Goal: Information Seeking & Learning: Learn about a topic

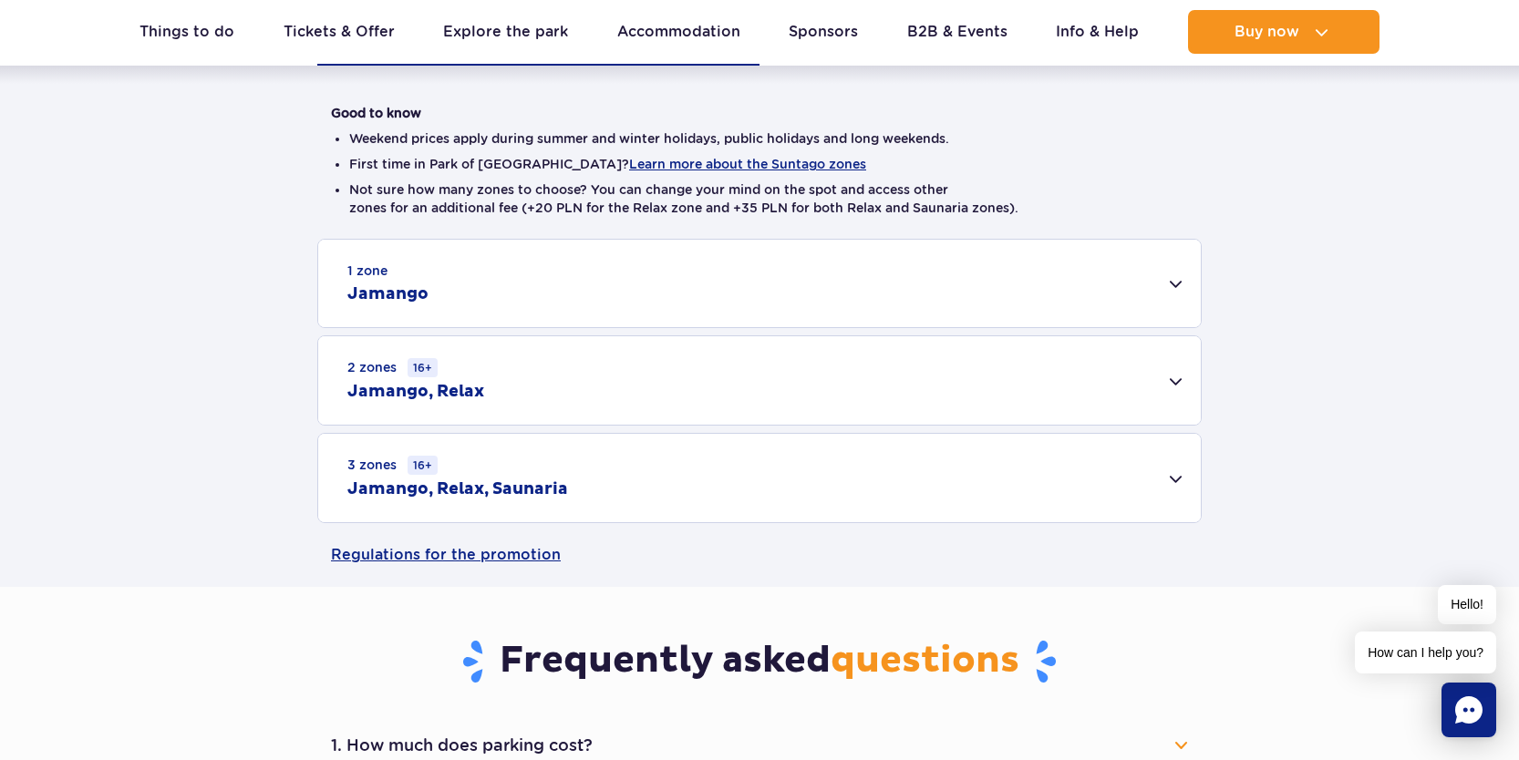
scroll to position [438, 0]
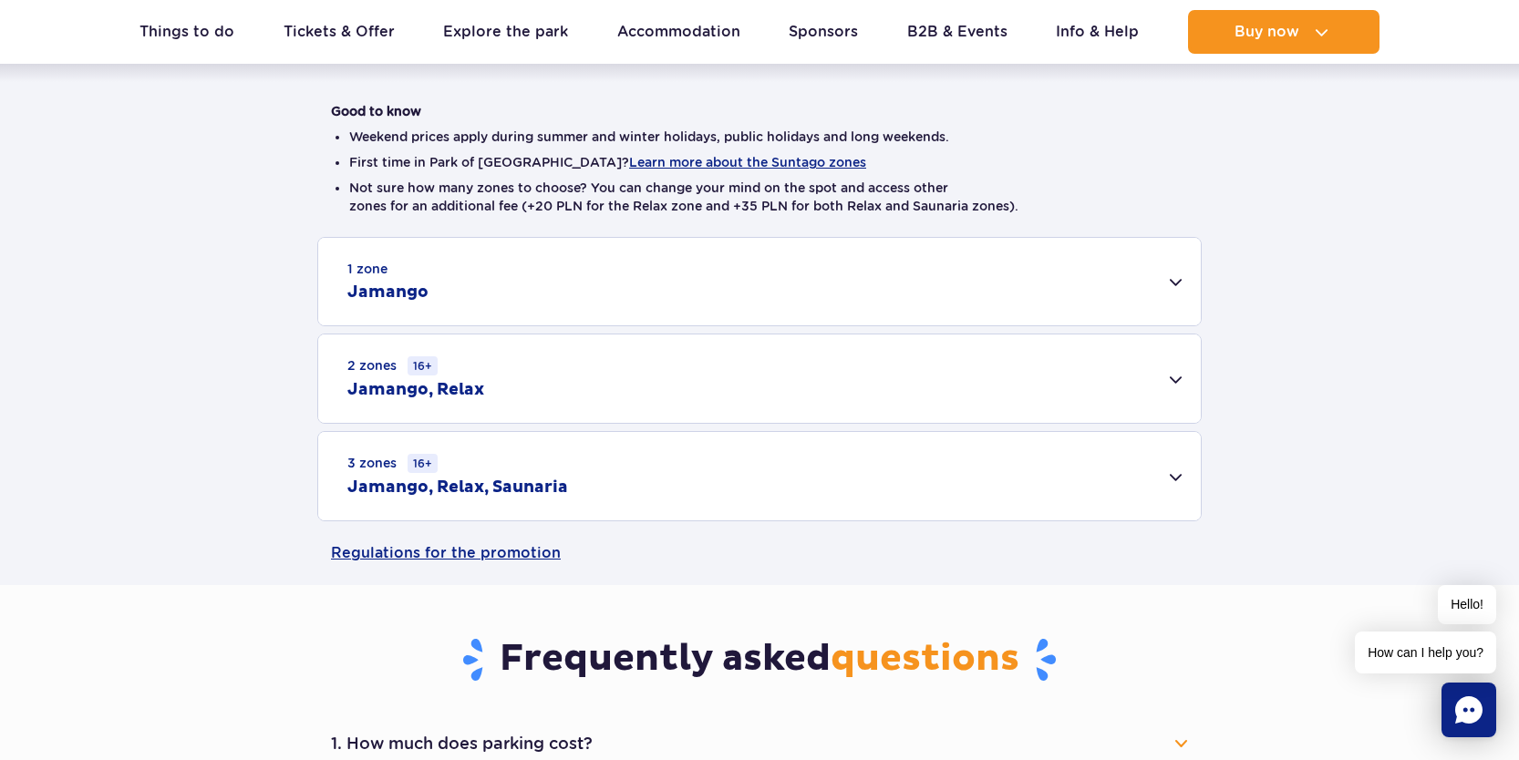
click at [1149, 461] on div "3 zones 16+ Jamango, Relax, Saunaria" at bounding box center [759, 476] width 882 height 88
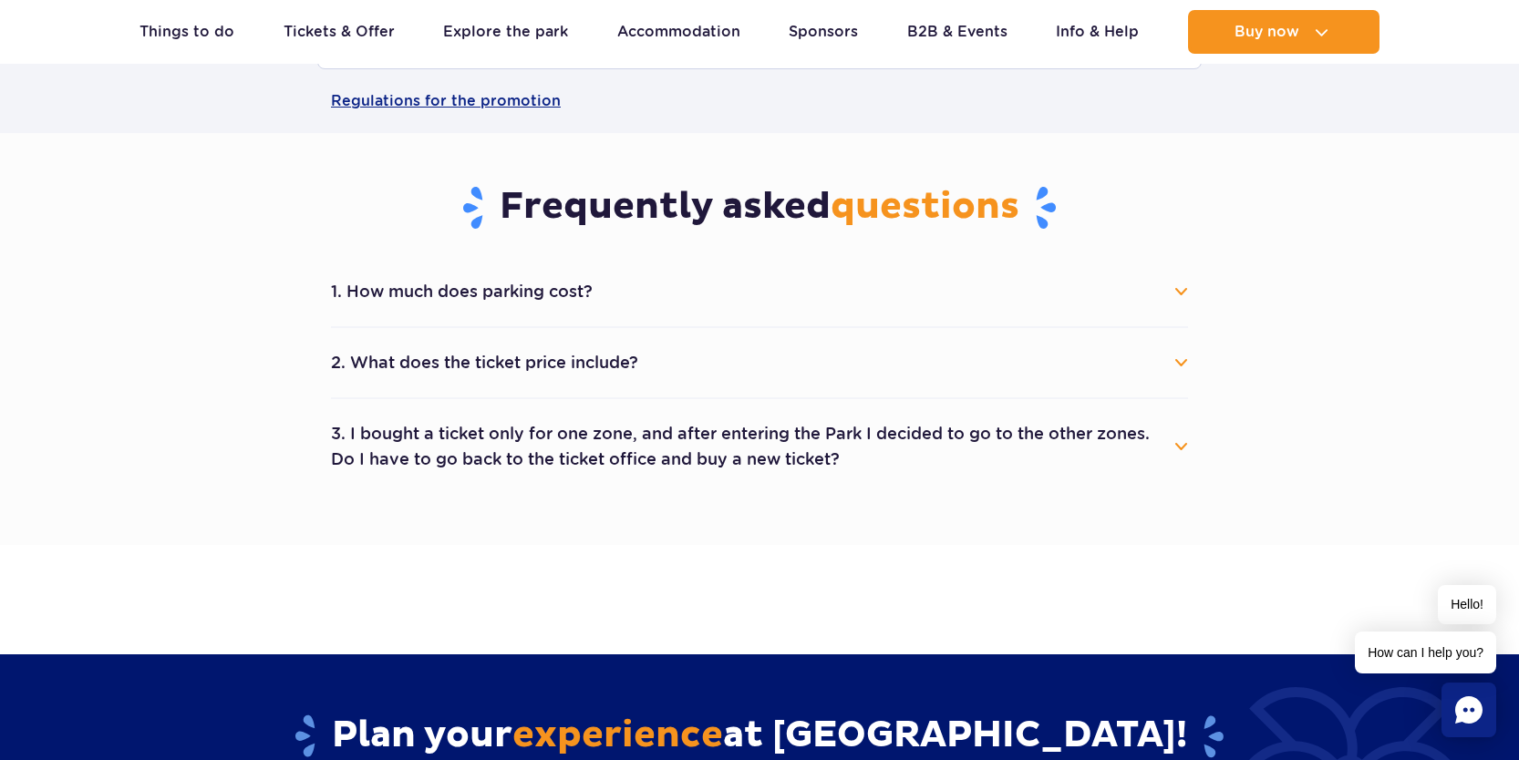
scroll to position [1141, 0]
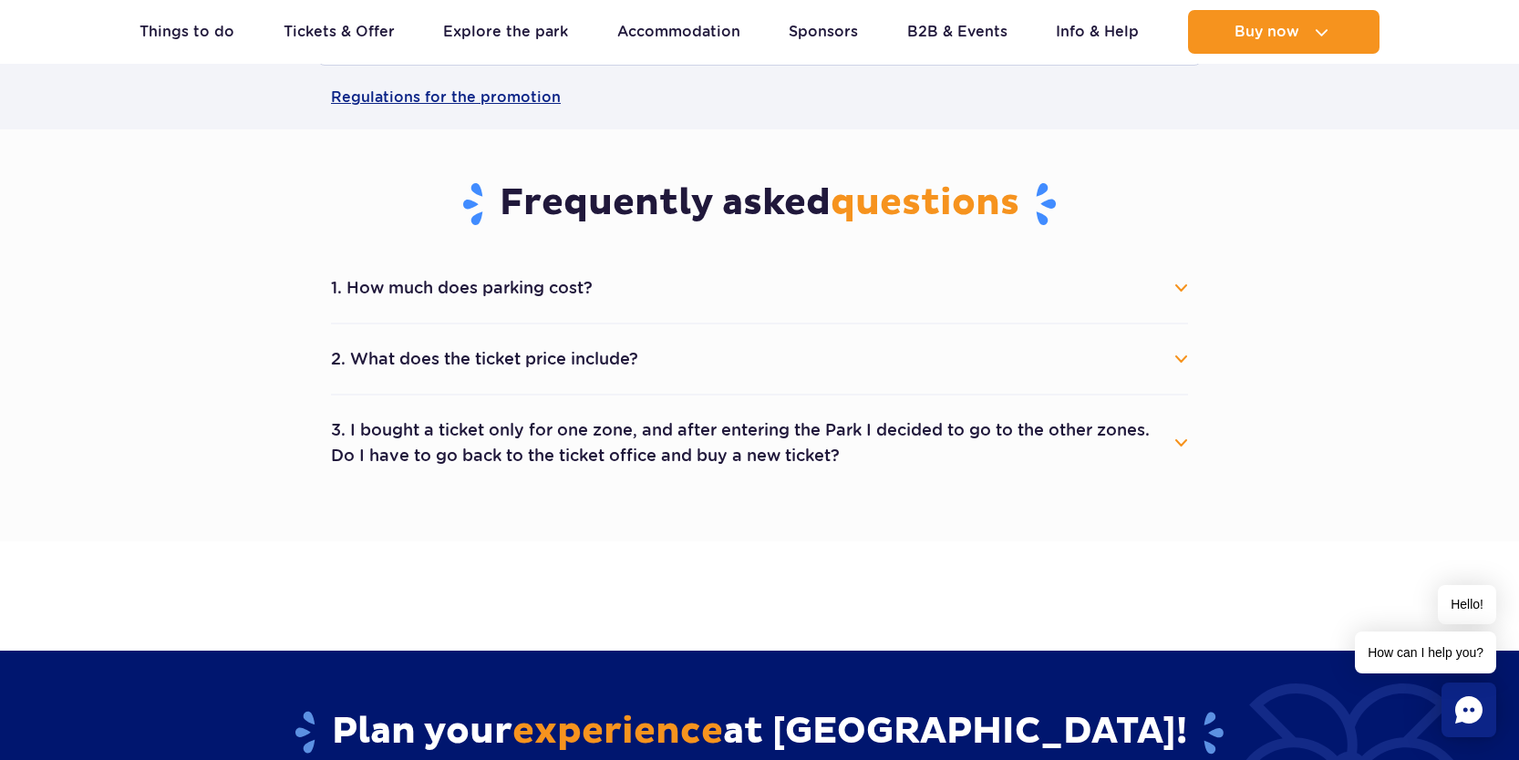
click at [916, 274] on button "1. How much does parking cost?" at bounding box center [759, 288] width 857 height 40
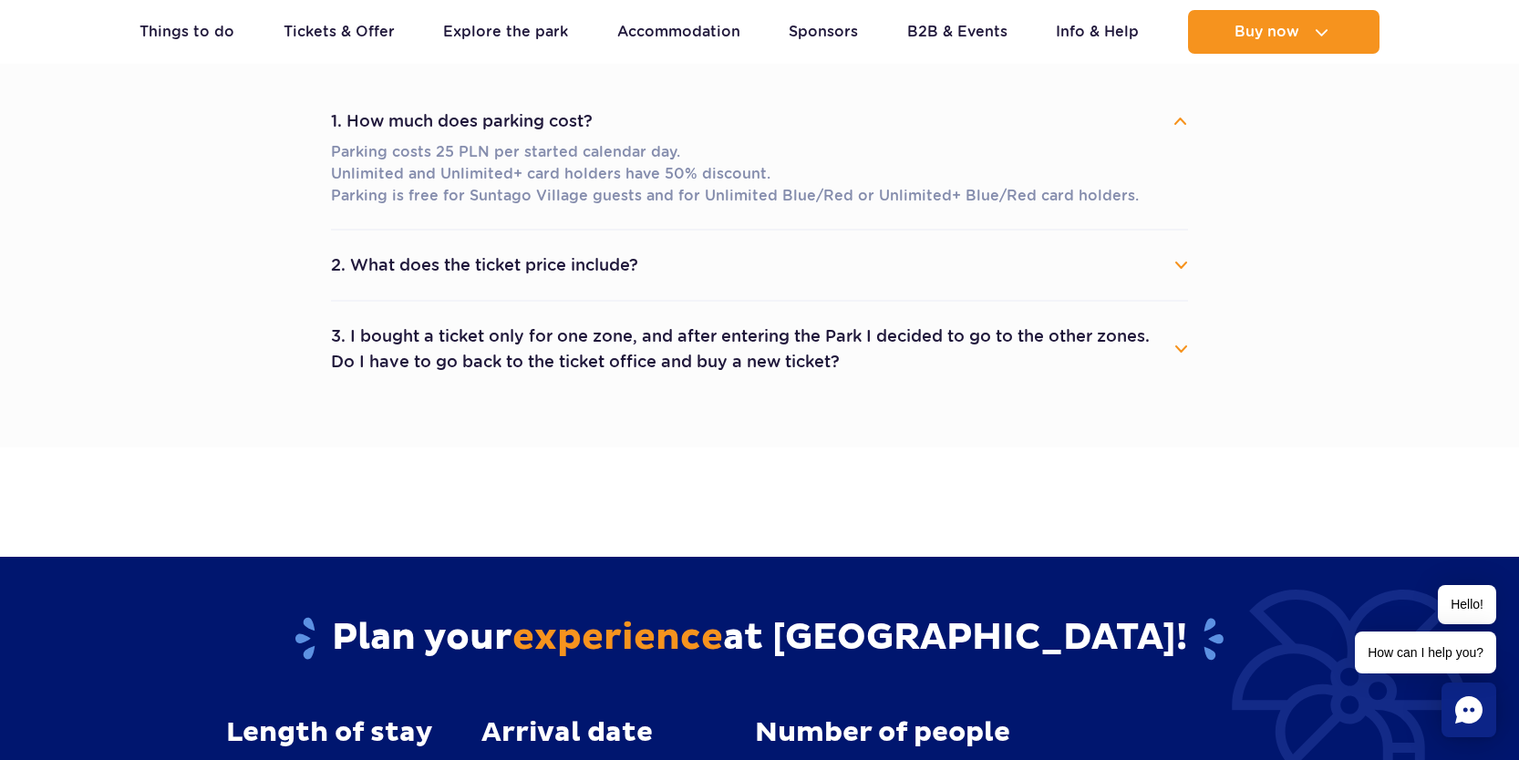
scroll to position [1310, 0]
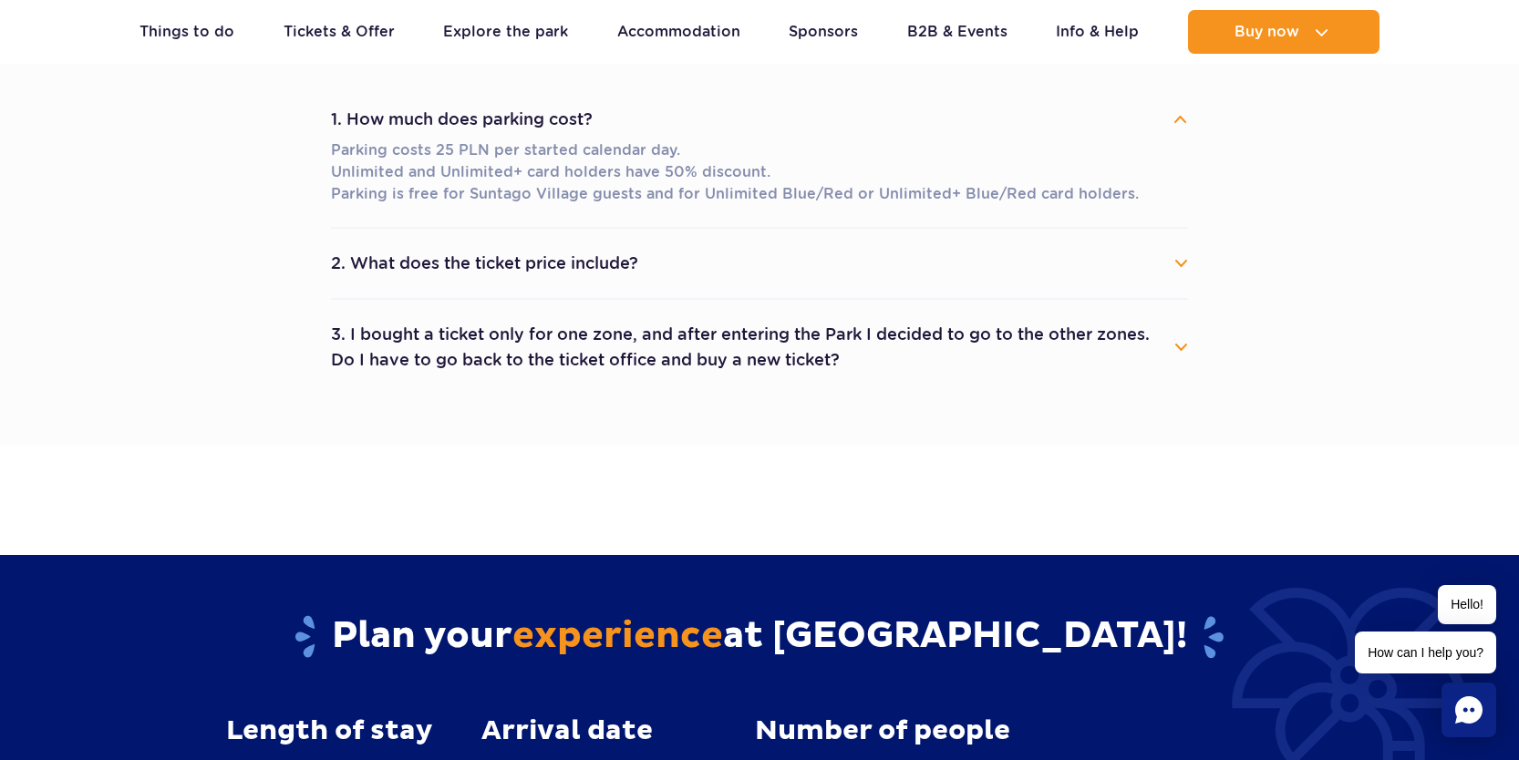
click at [958, 353] on button "3. I bought a ticket only for one zone, and after entering the Park I decided t…" at bounding box center [759, 347] width 857 height 66
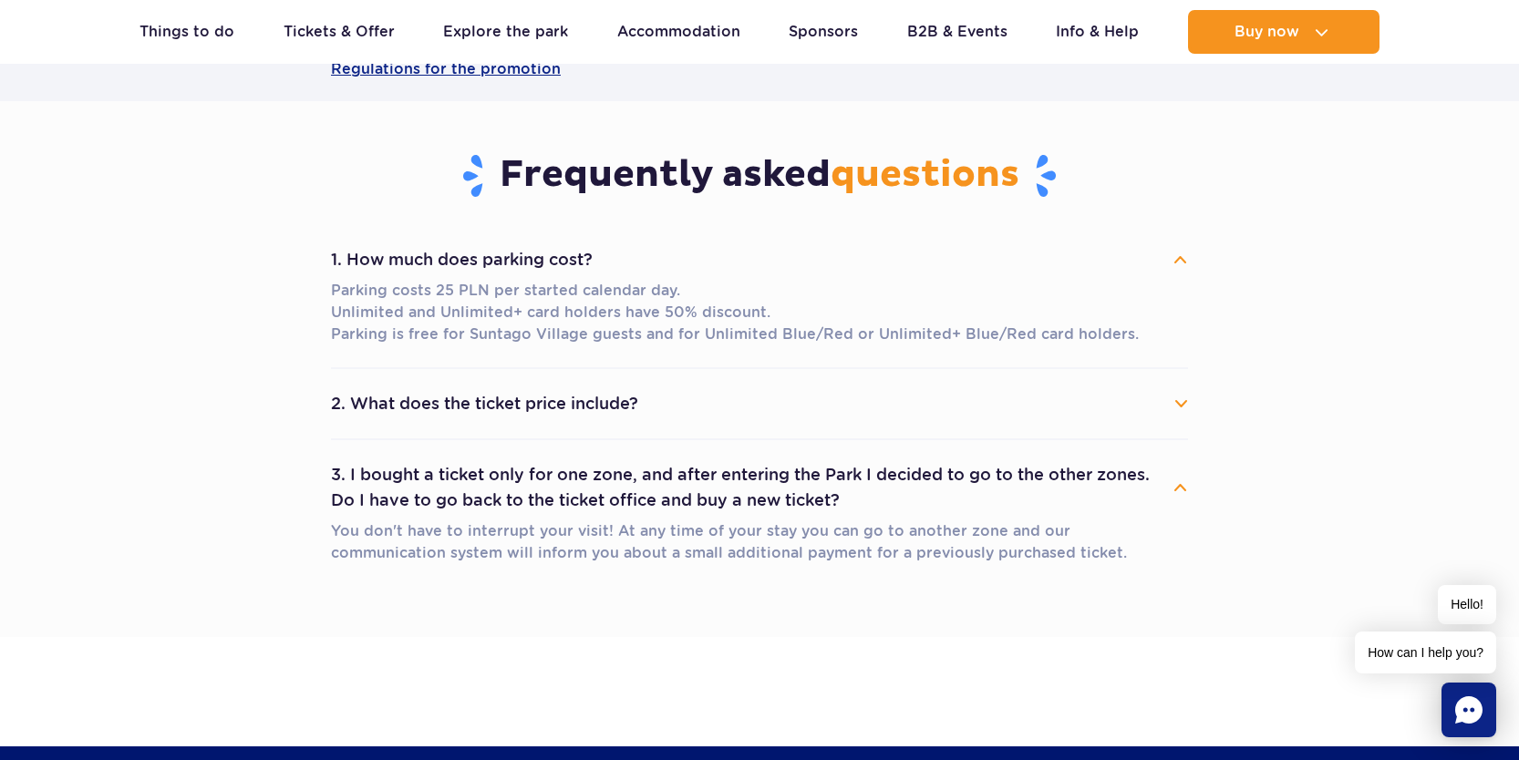
scroll to position [1169, 0]
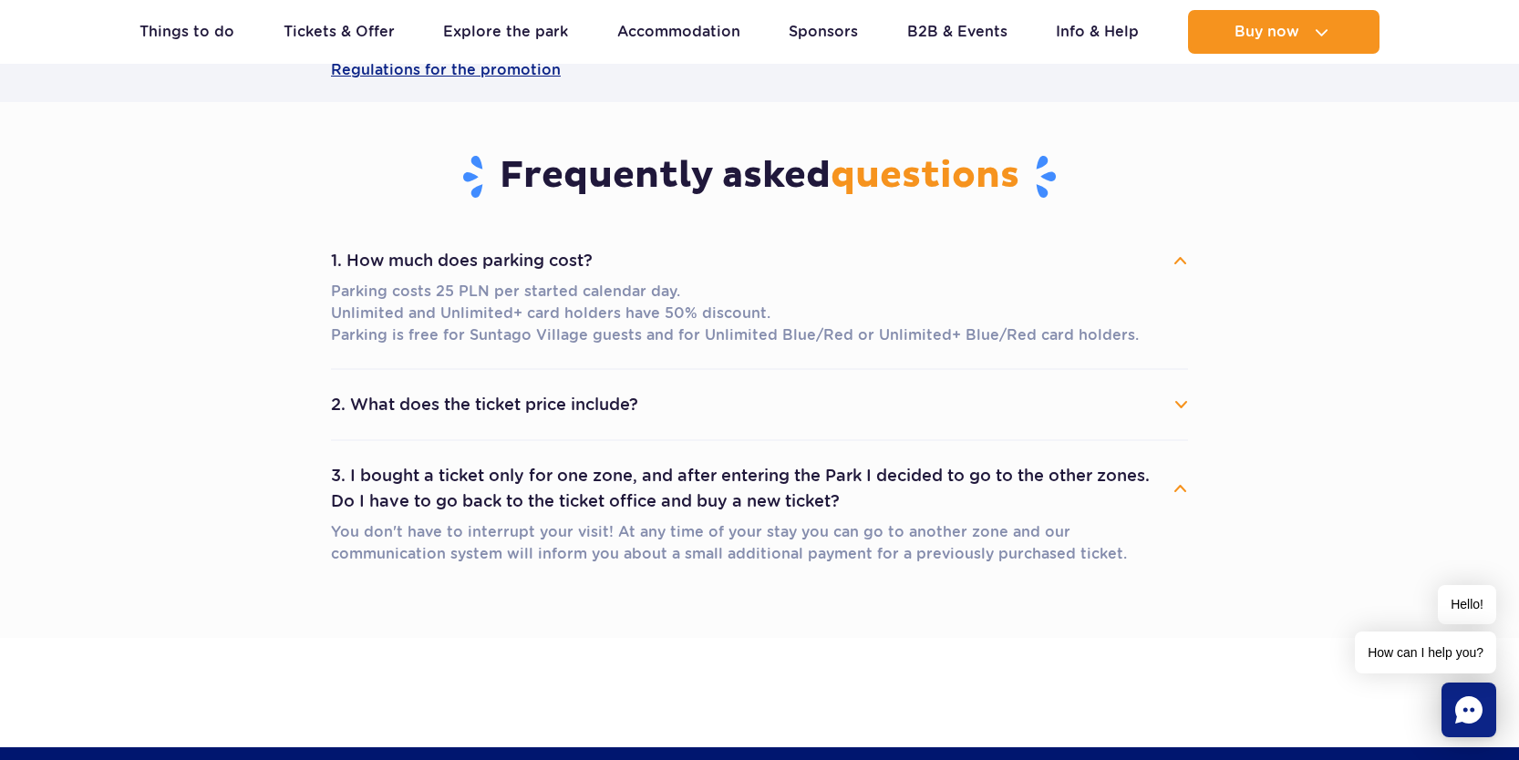
click at [681, 418] on button "2. What does the ticket price include?" at bounding box center [759, 405] width 857 height 40
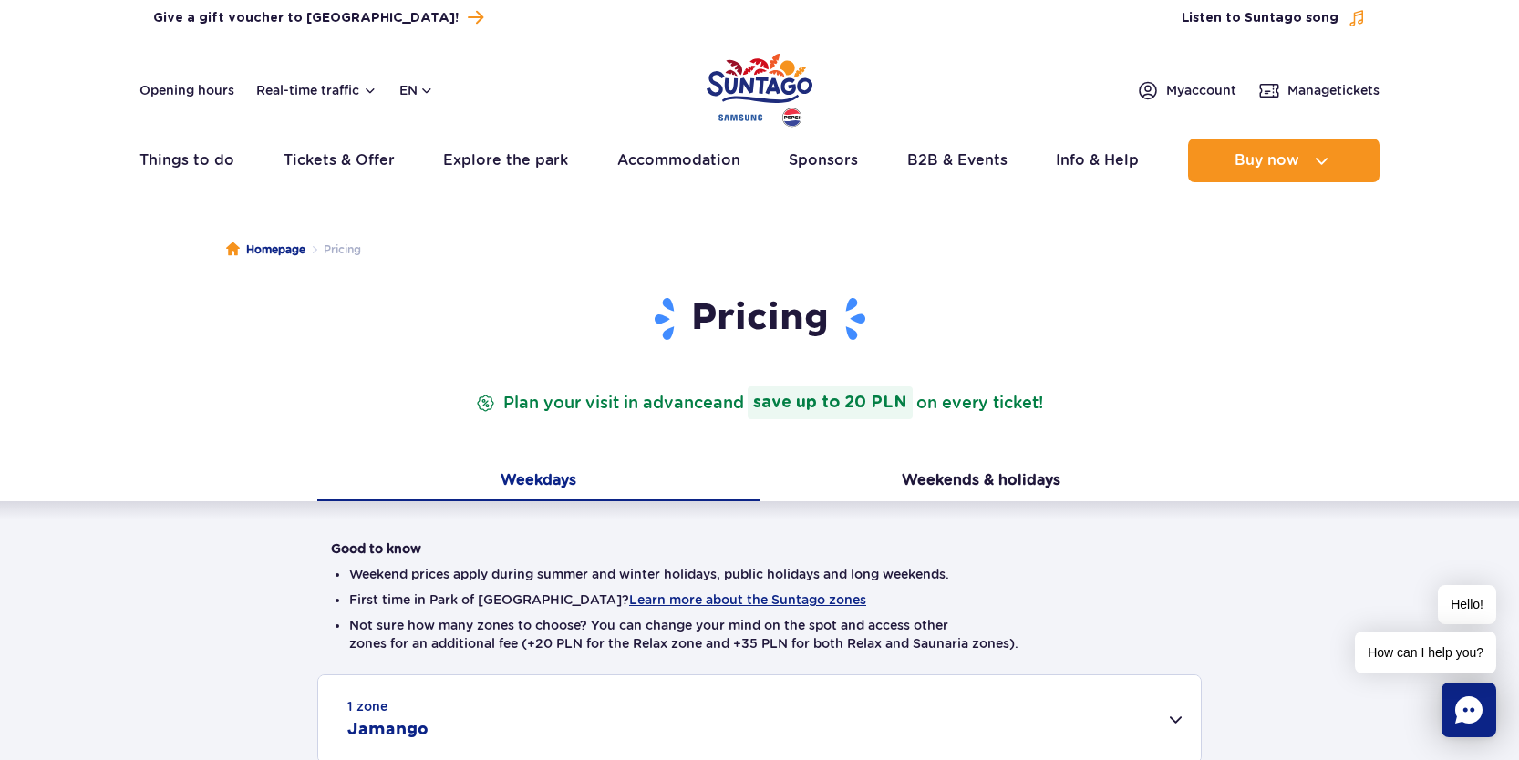
scroll to position [0, 0]
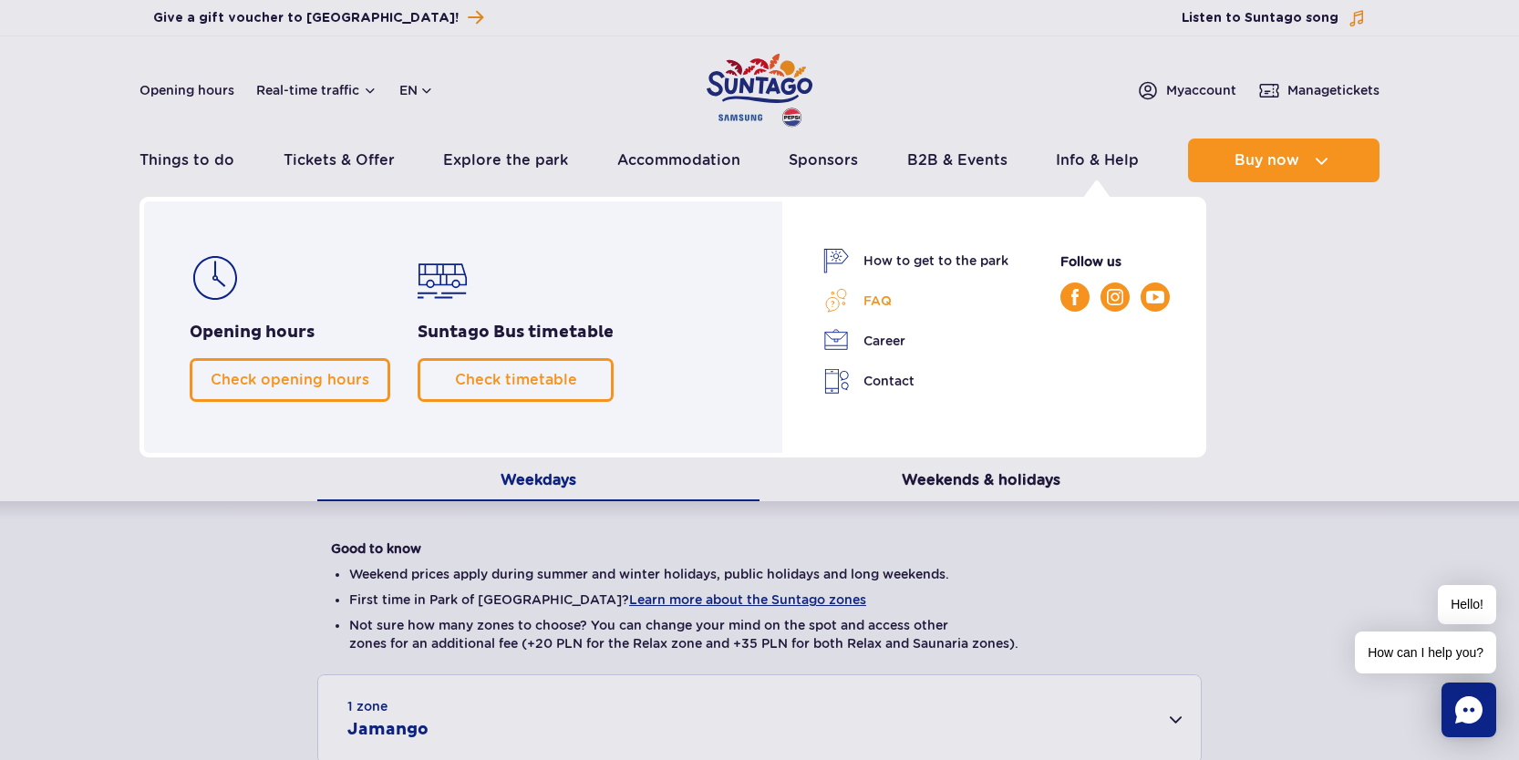
click at [869, 295] on link "FAQ" at bounding box center [915, 301] width 185 height 26
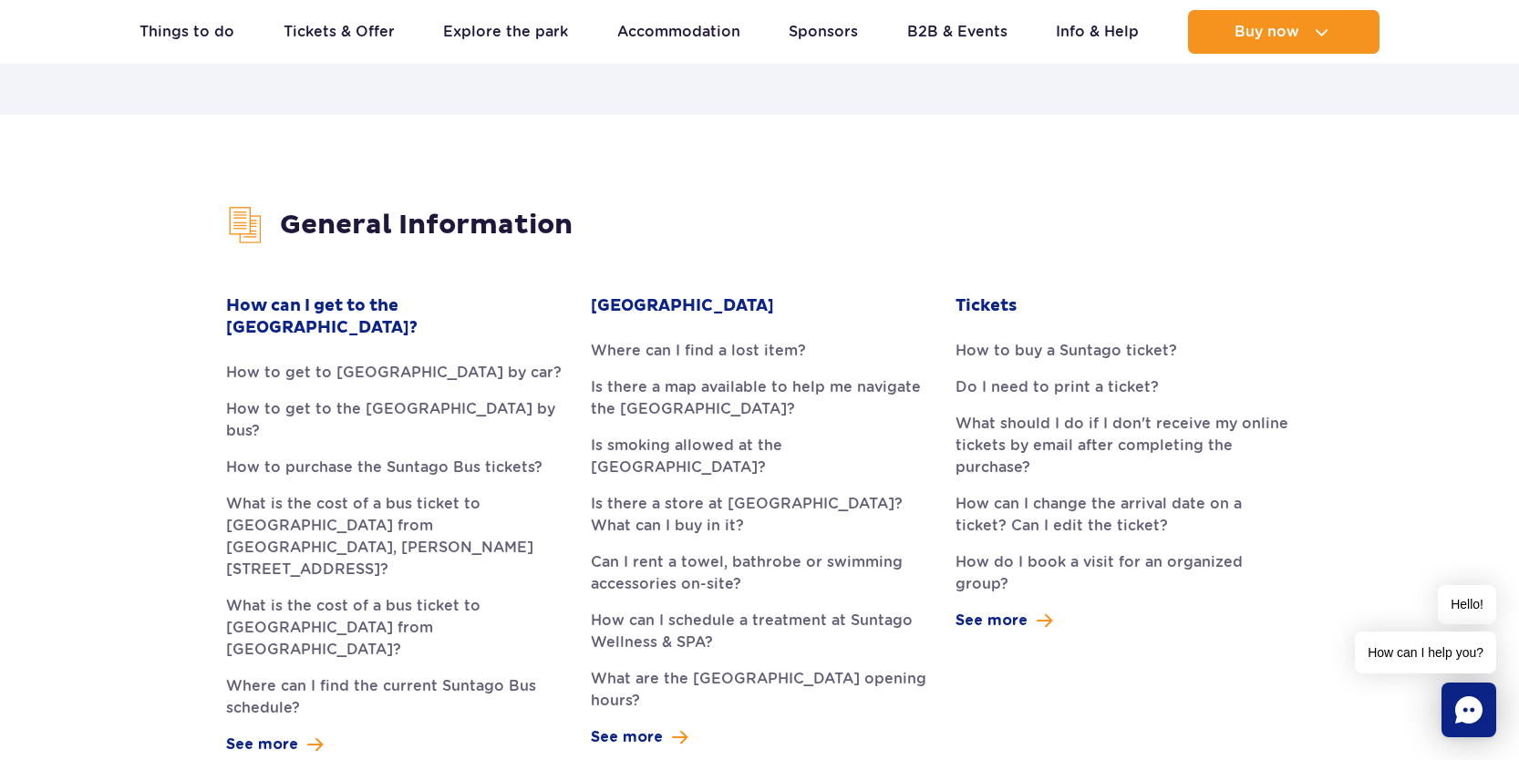
scroll to position [353, 0]
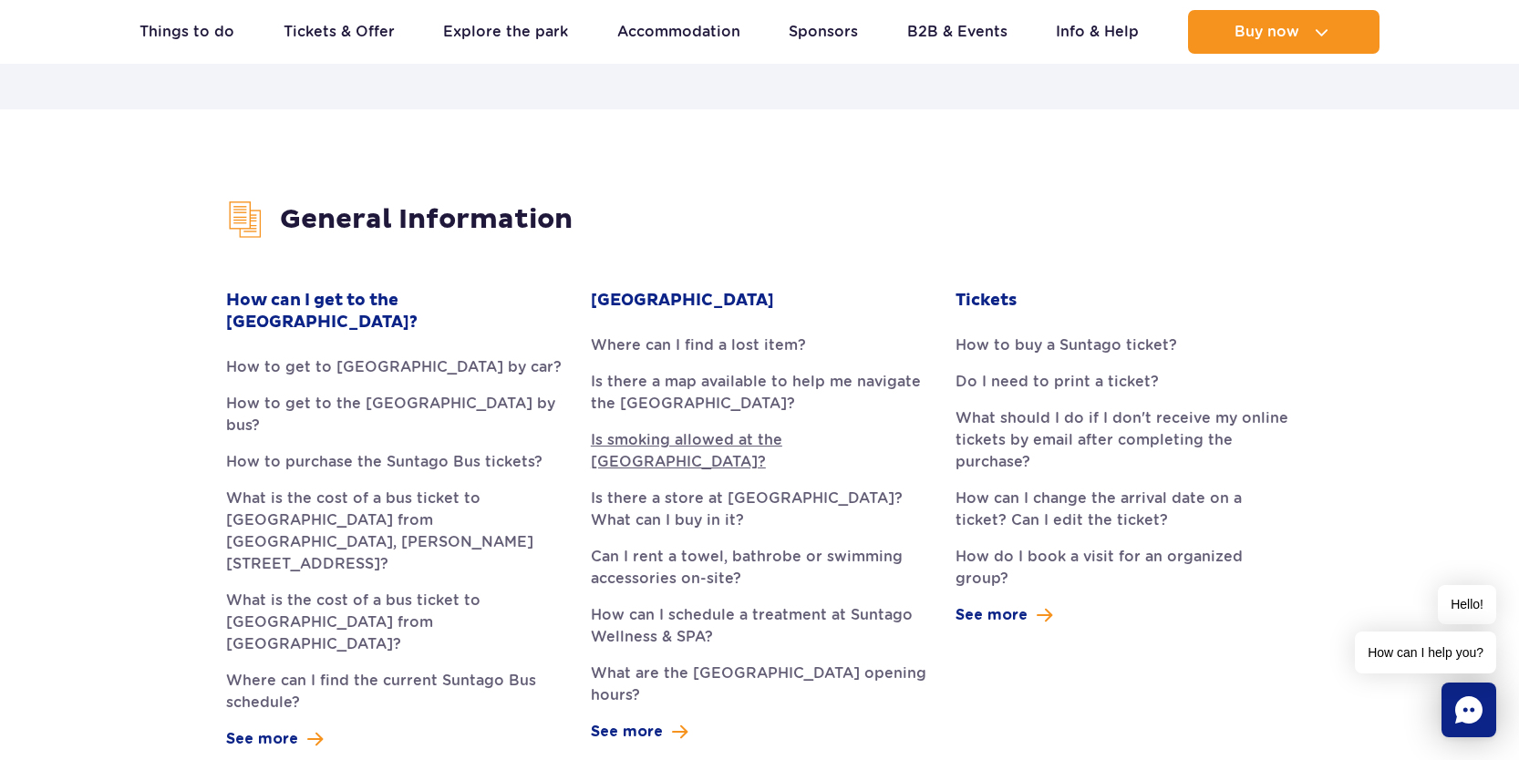
click at [737, 436] on link "Is smoking allowed at the [GEOGRAPHIC_DATA]?" at bounding box center [759, 451] width 337 height 44
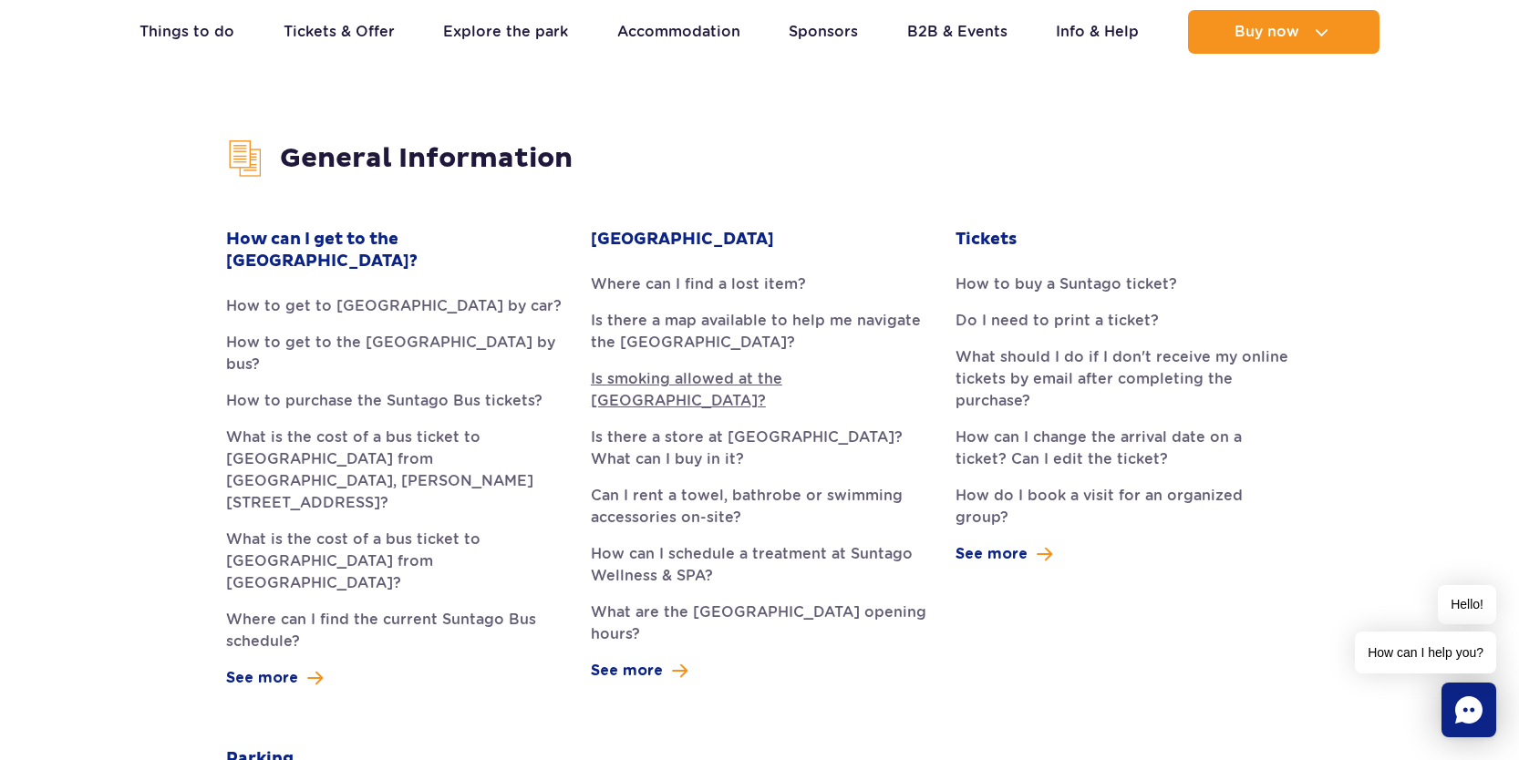
scroll to position [420, 0]
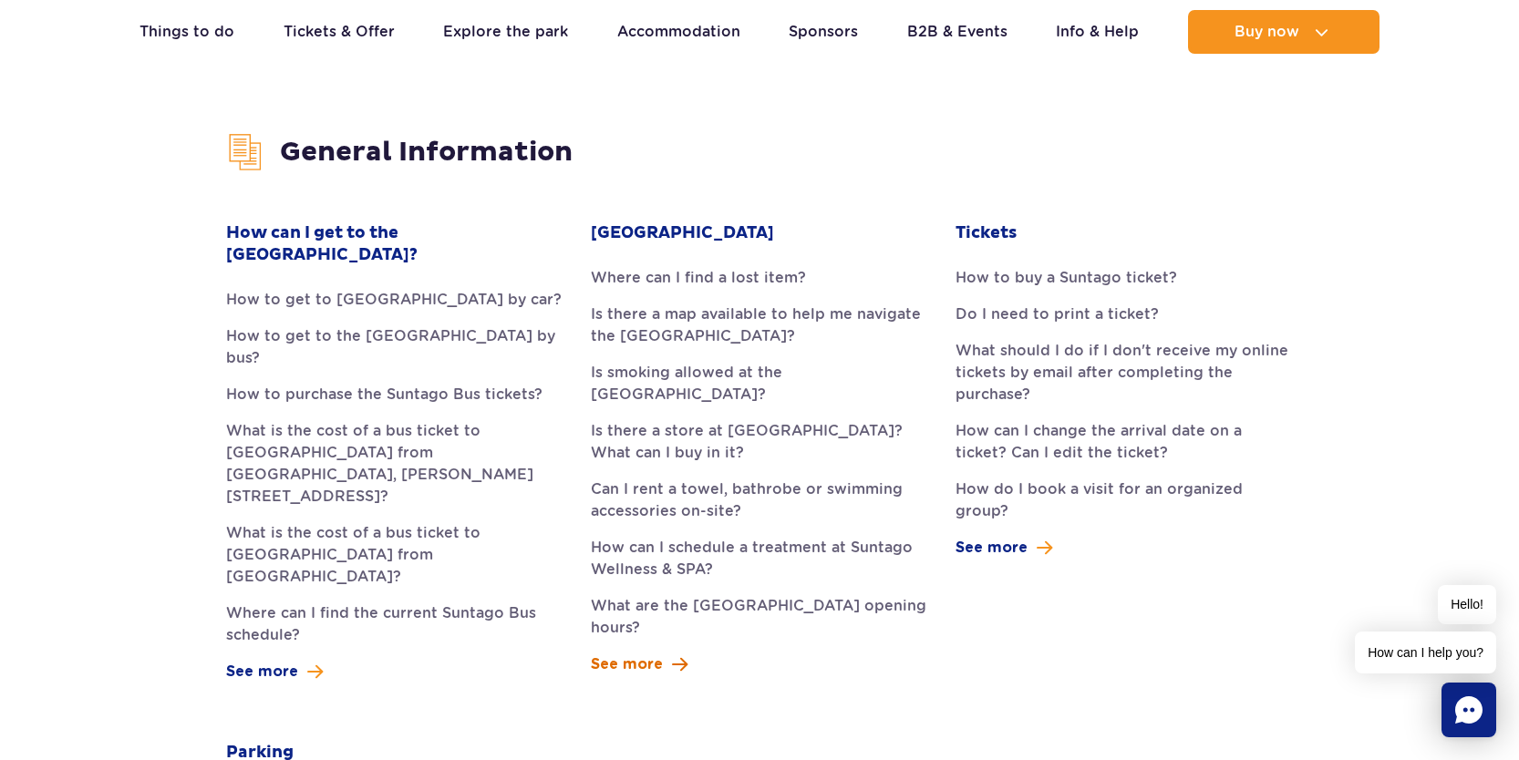
click at [621, 657] on span "See more" at bounding box center [627, 665] width 72 height 22
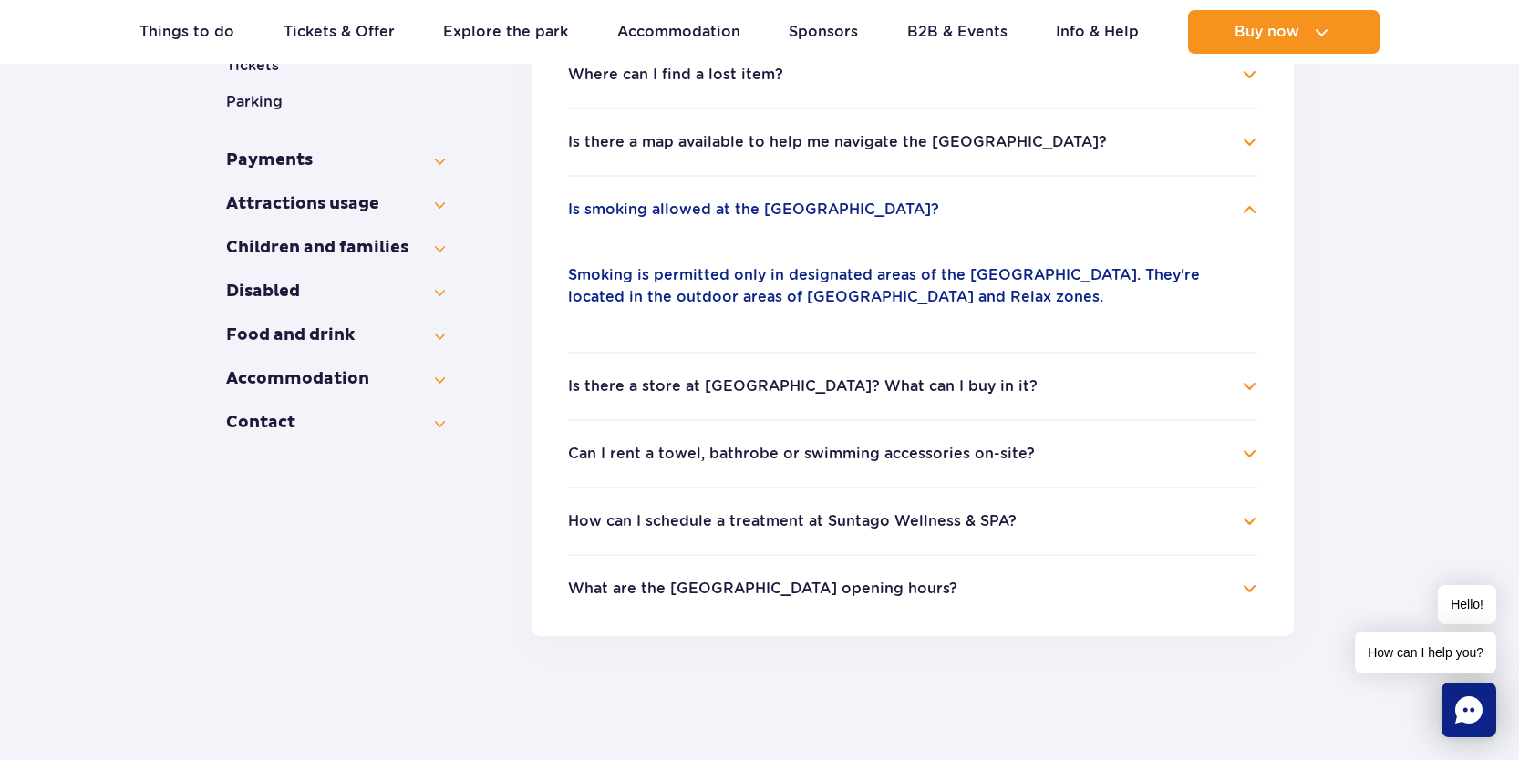
scroll to position [467, 0]
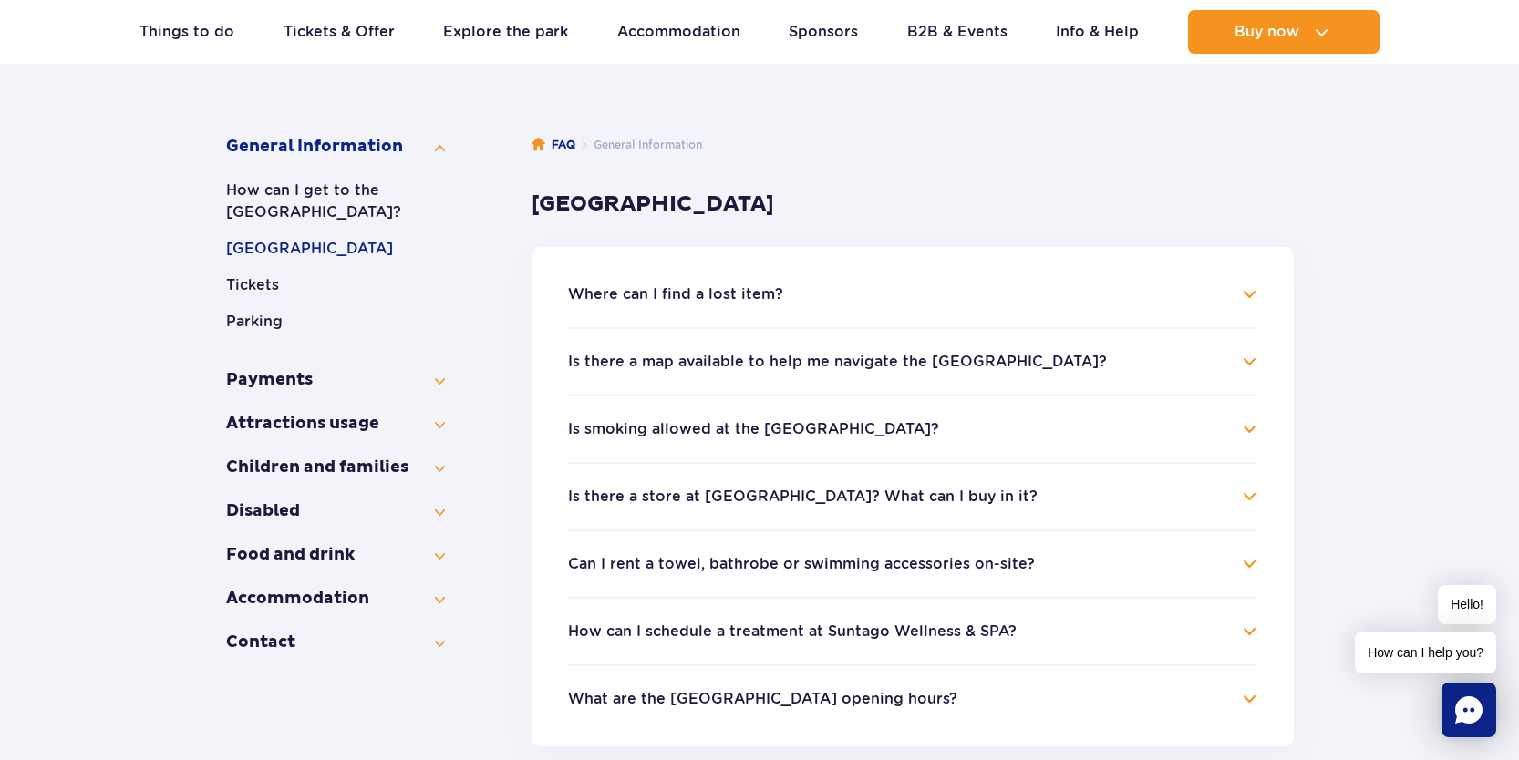
scroll to position [252, 0]
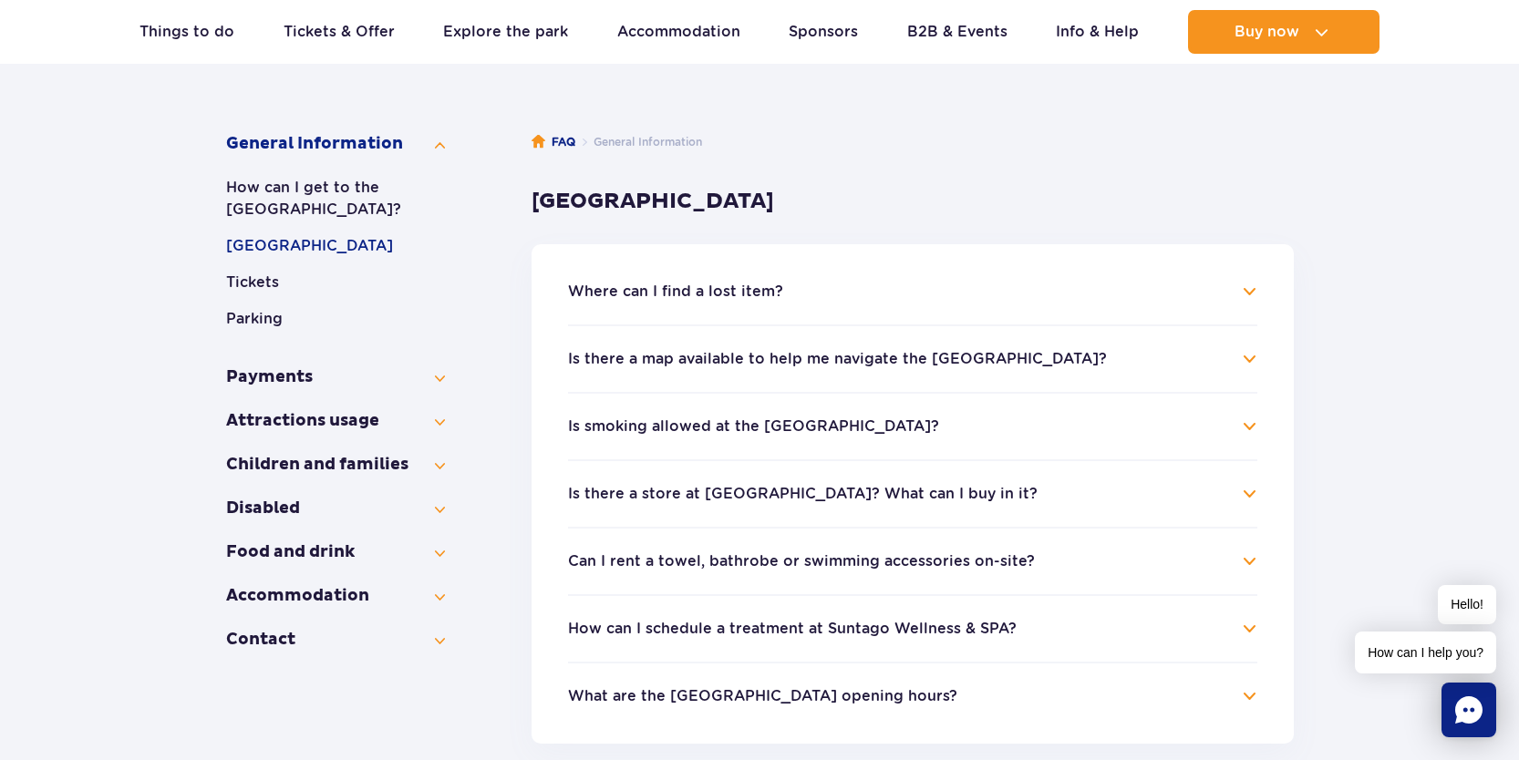
click at [379, 448] on button "Attractions" at bounding box center [335, 443] width 219 height 22
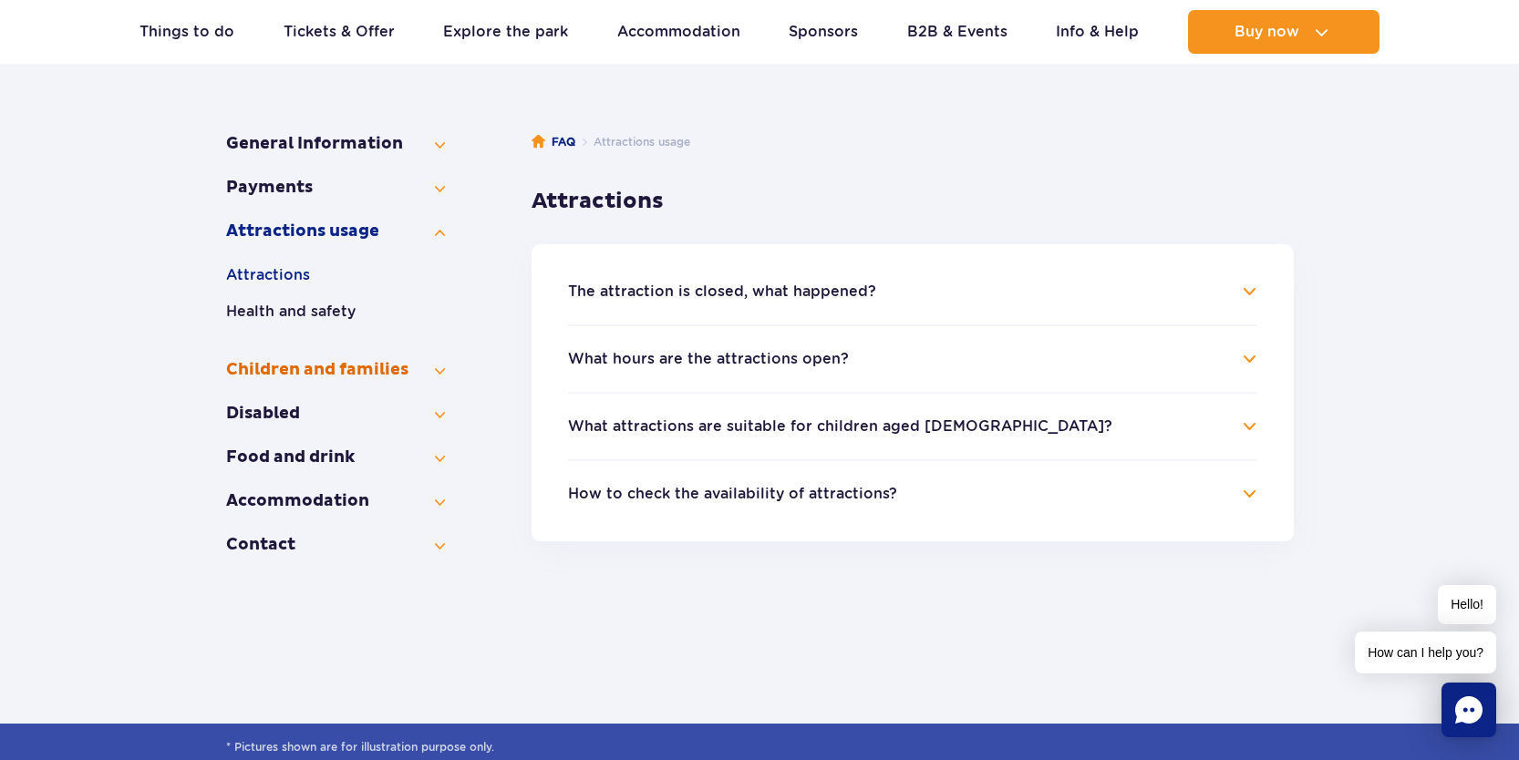
click at [335, 369] on button "Children and families" at bounding box center [335, 370] width 219 height 22
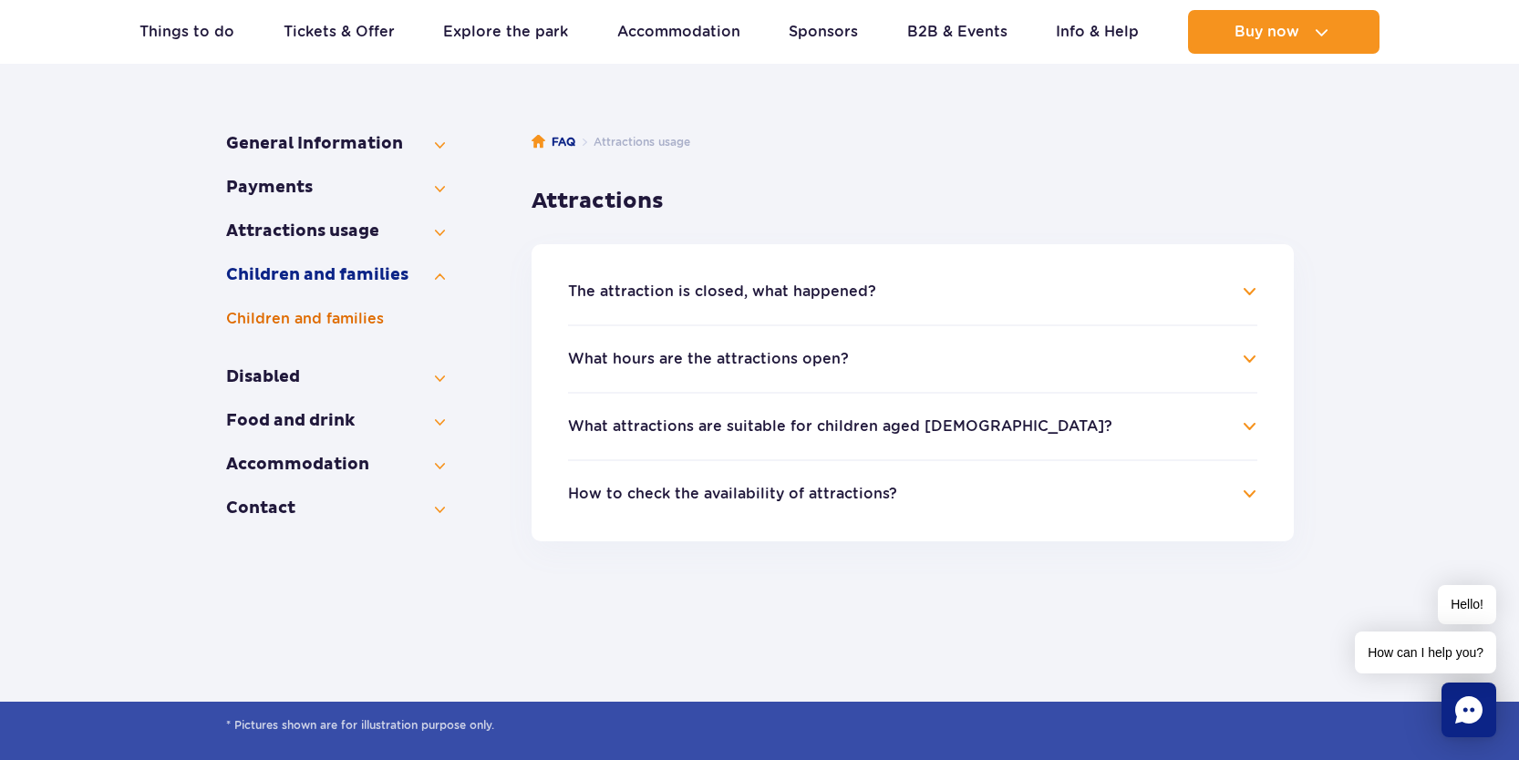
click at [303, 318] on button "Children and families" at bounding box center [335, 319] width 219 height 22
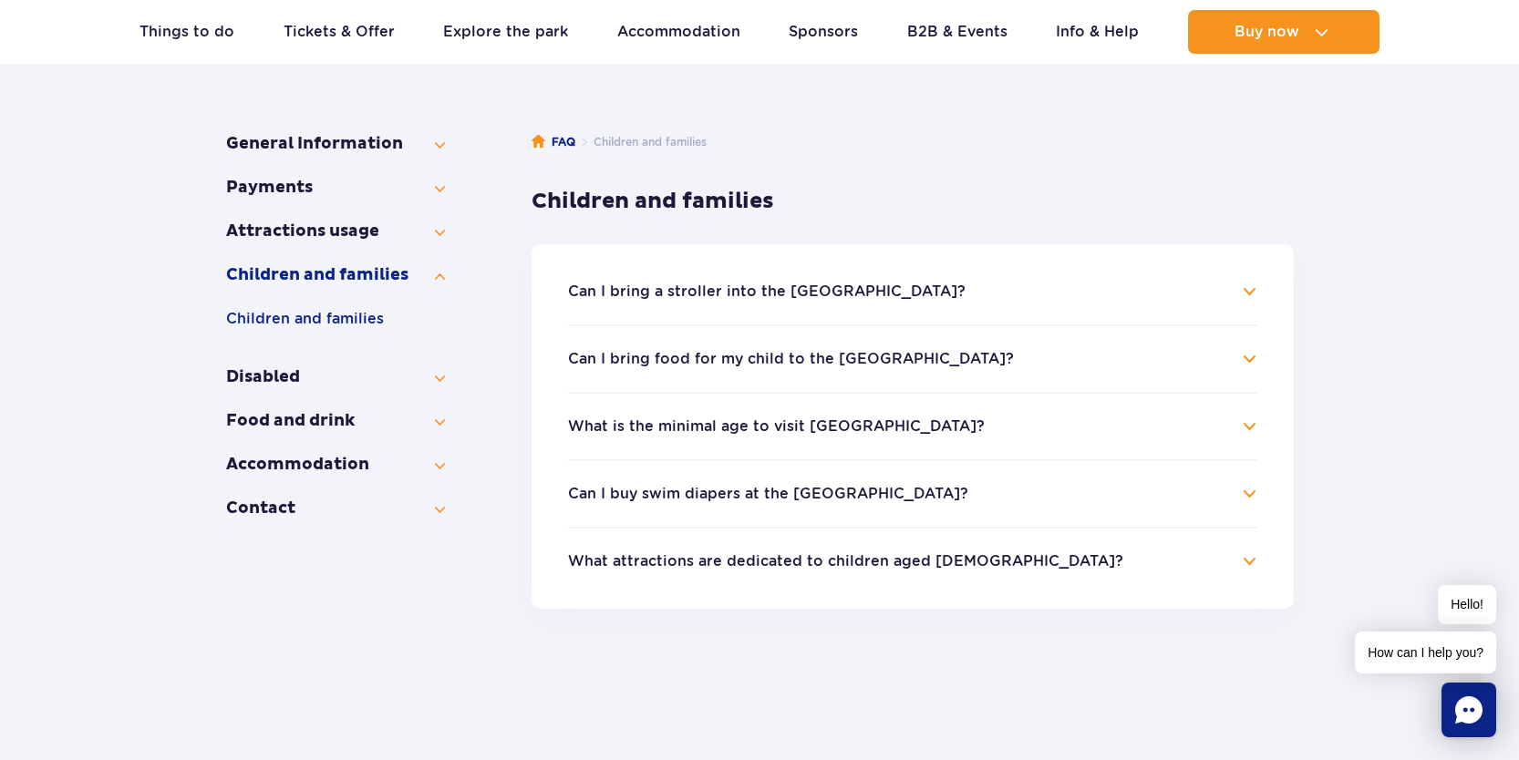
click at [1143, 422] on h4 "What is the minimal age to visit [GEOGRAPHIC_DATA]?" at bounding box center [912, 427] width 689 height 22
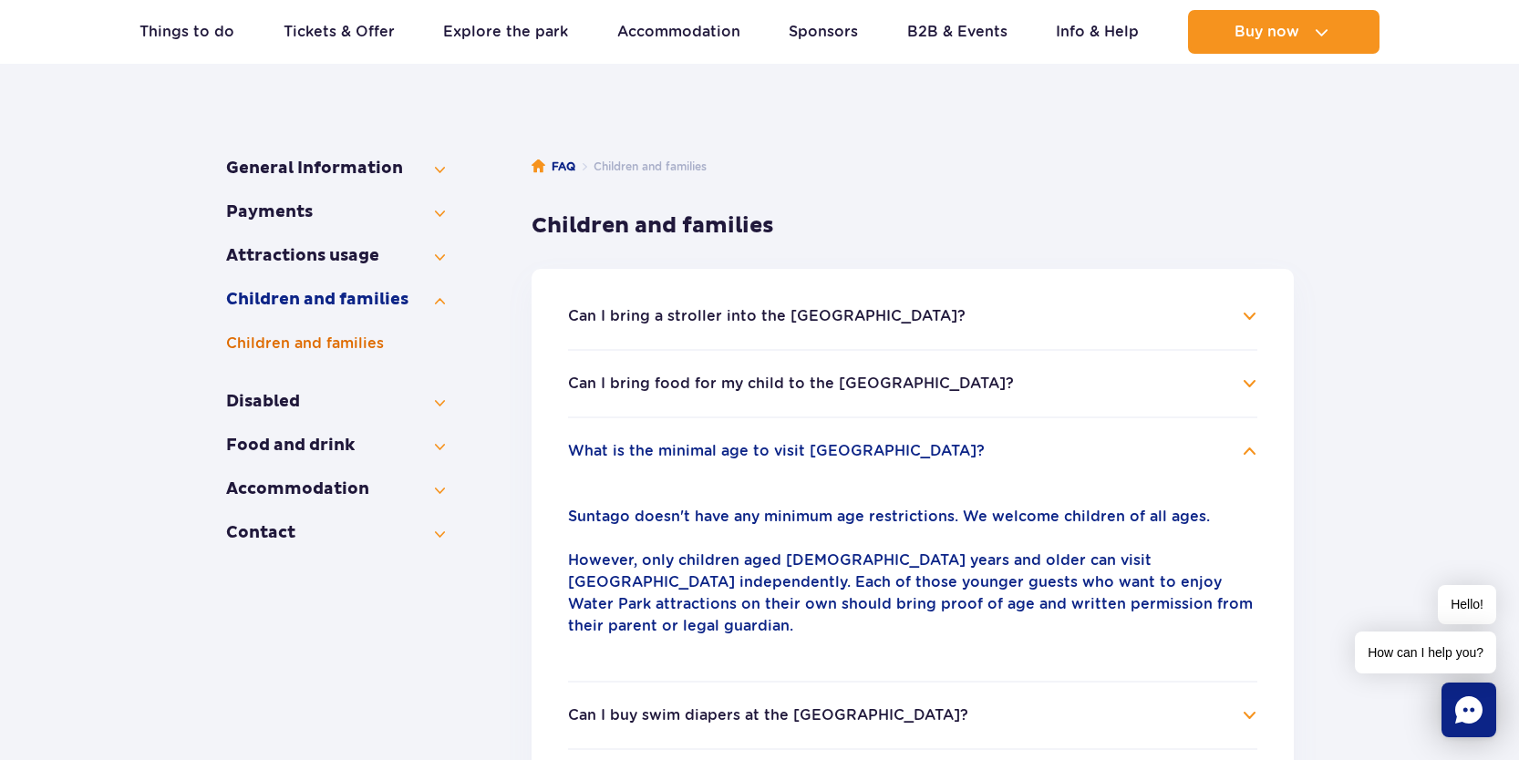
scroll to position [228, 0]
click at [393, 254] on button "Attractions usage" at bounding box center [335, 255] width 219 height 22
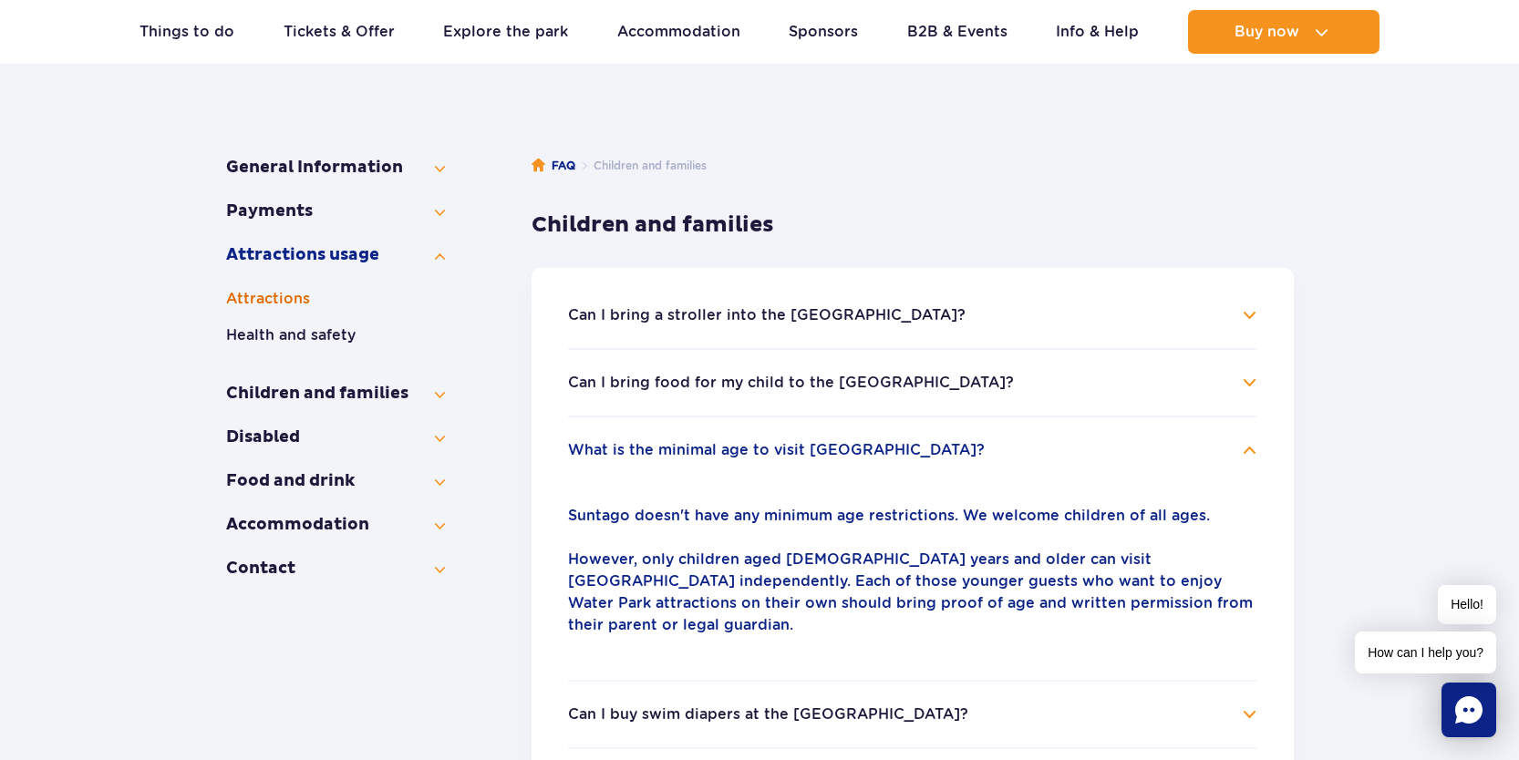
click at [293, 306] on button "Attractions" at bounding box center [335, 299] width 219 height 22
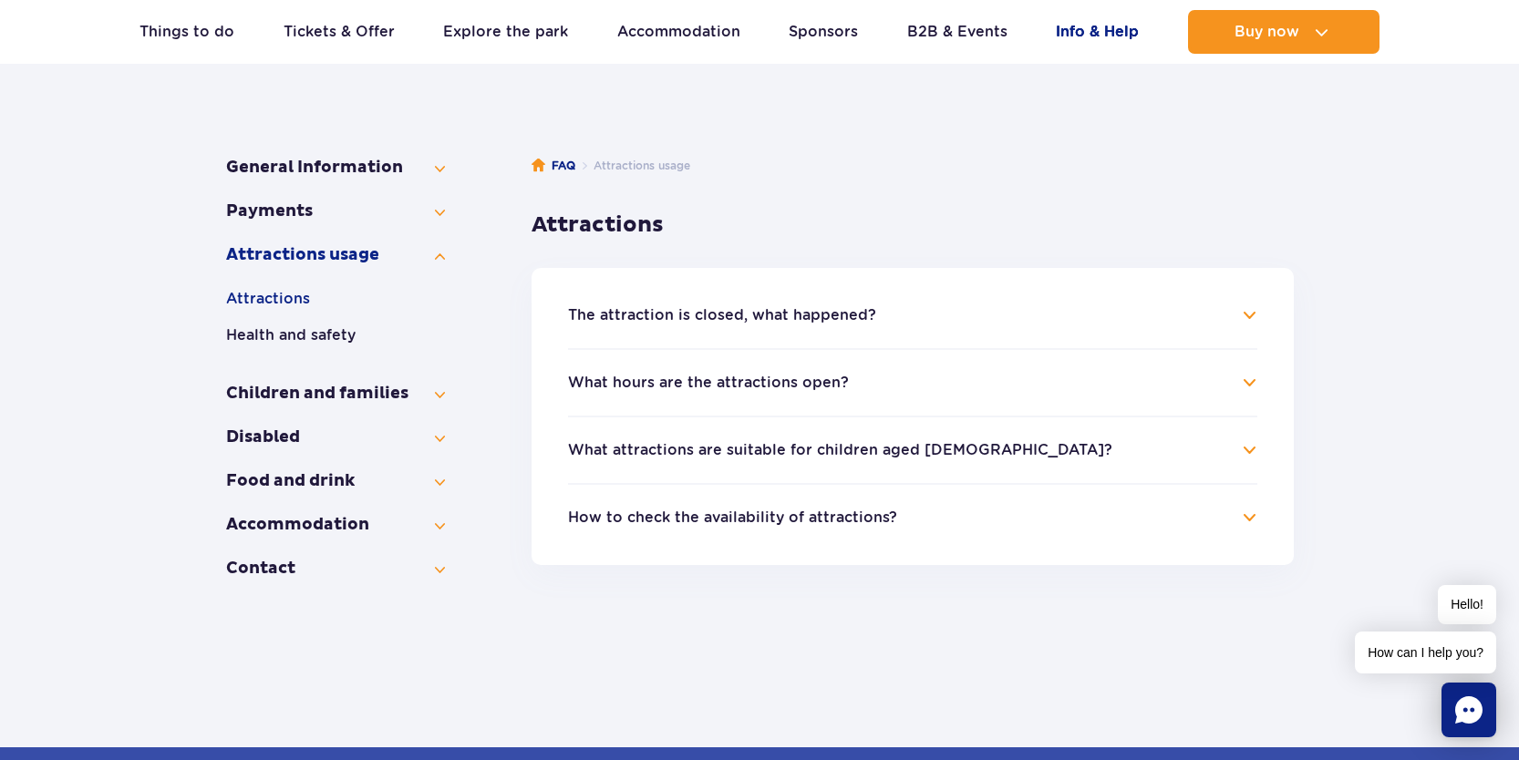
click at [1093, 11] on link "Info & Help" at bounding box center [1097, 32] width 83 height 44
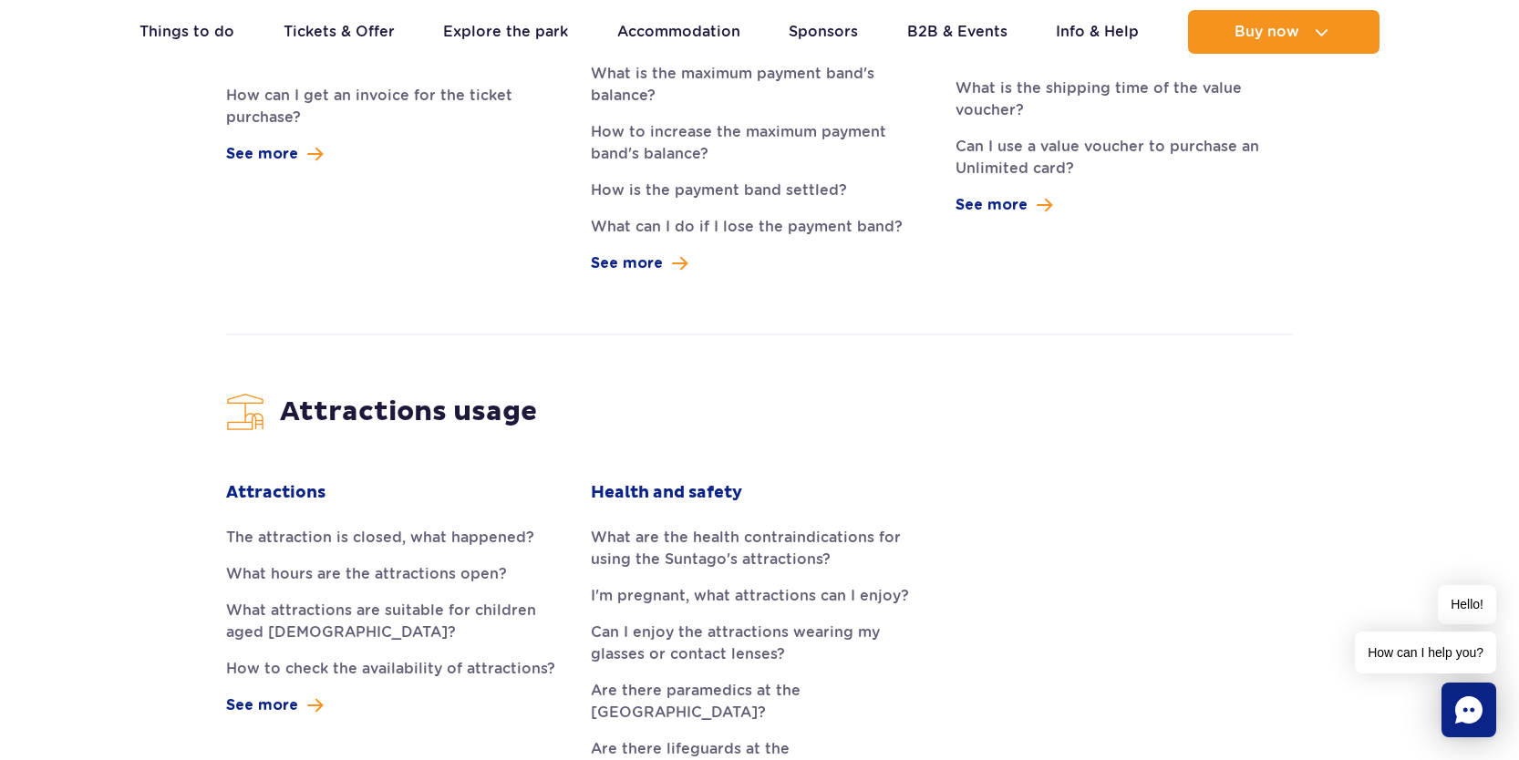
scroll to position [2263, 0]
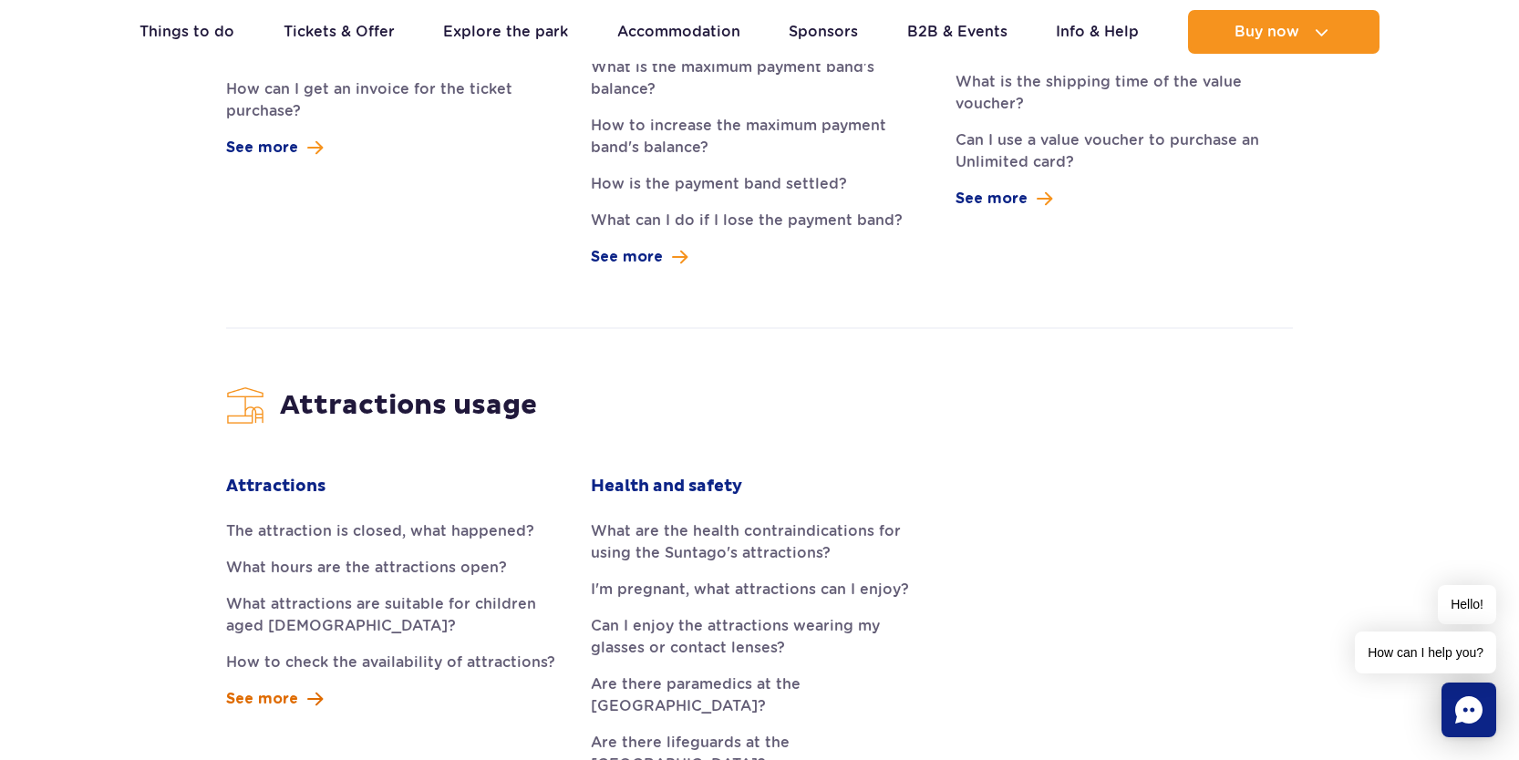
click at [303, 688] on link "See more" at bounding box center [274, 699] width 97 height 22
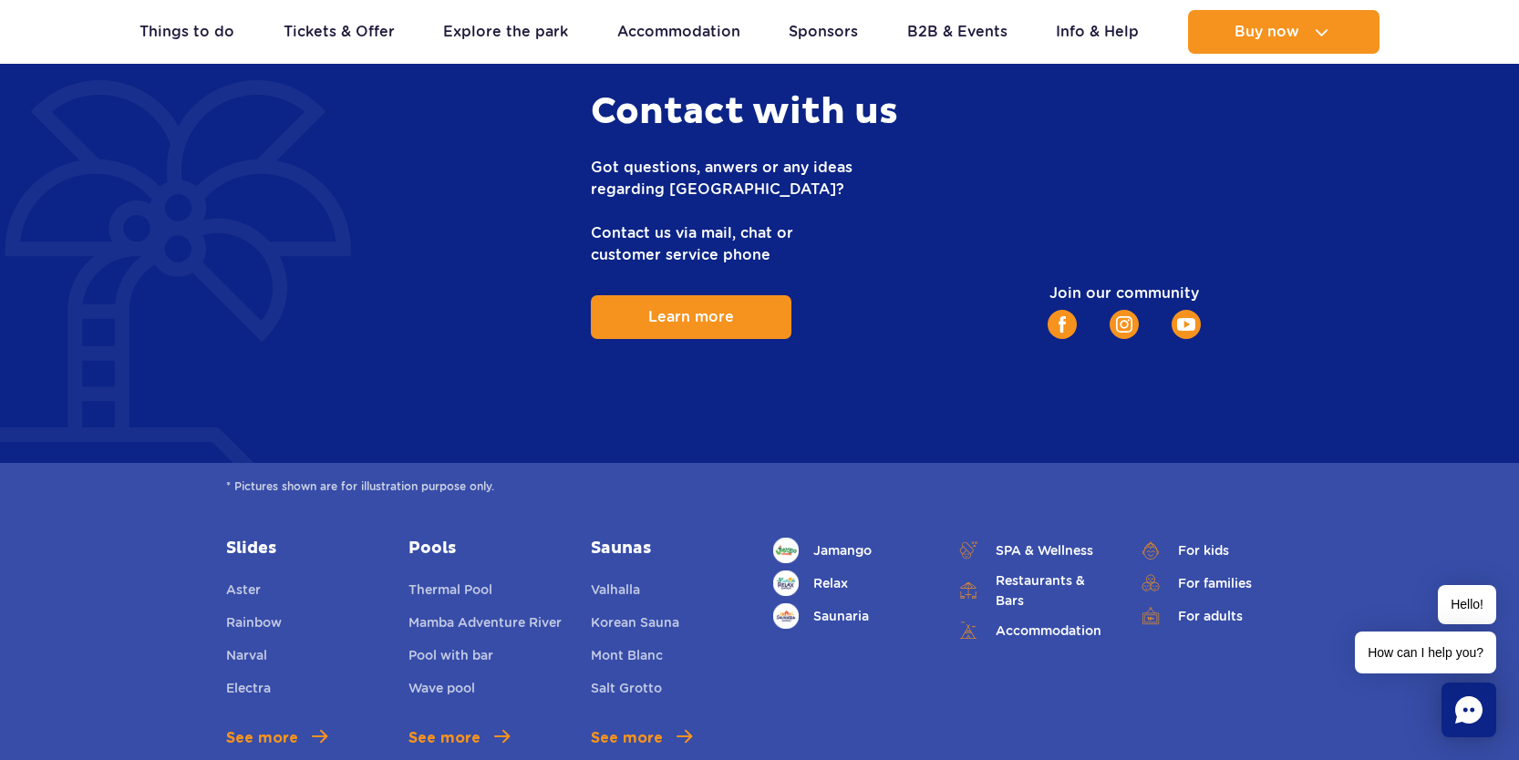
scroll to position [6210, 0]
